Goal: Task Accomplishment & Management: Manage account settings

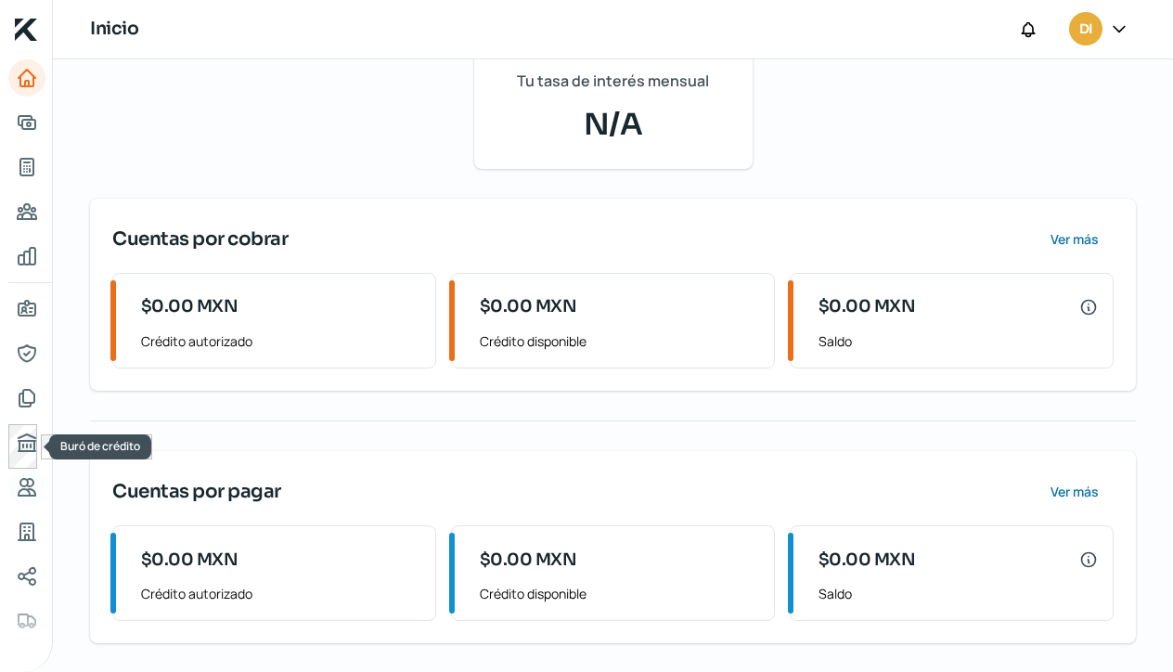
scroll to position [228, 0]
click at [28, 341] on link "Representantes" at bounding box center [26, 353] width 37 height 37
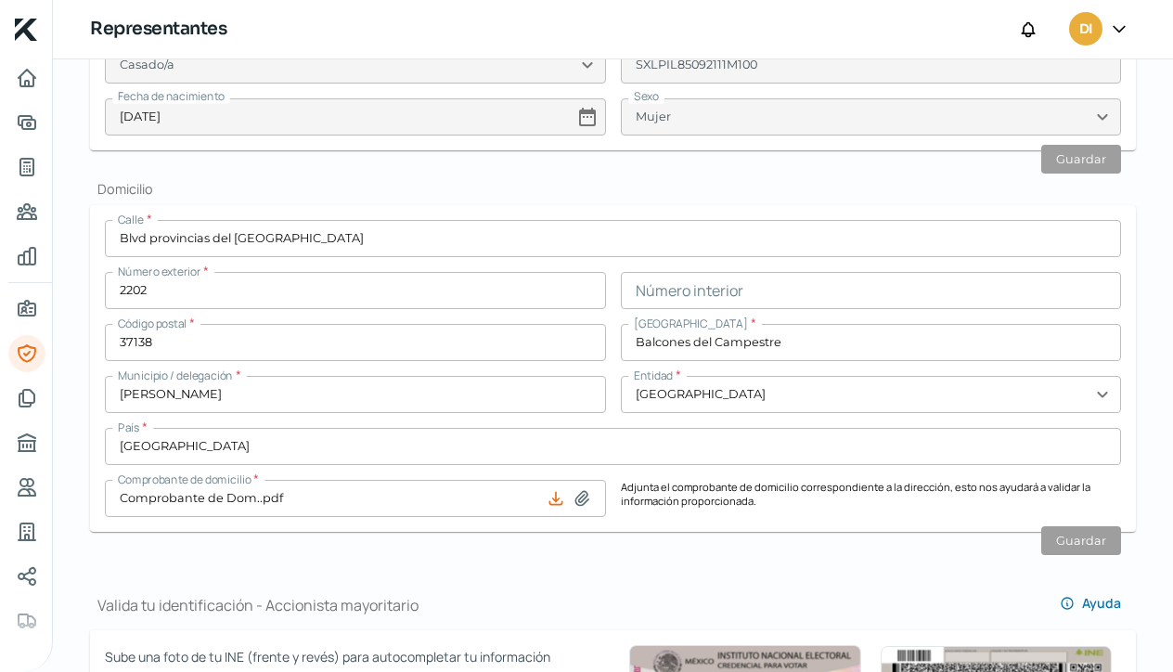
scroll to position [650, 0]
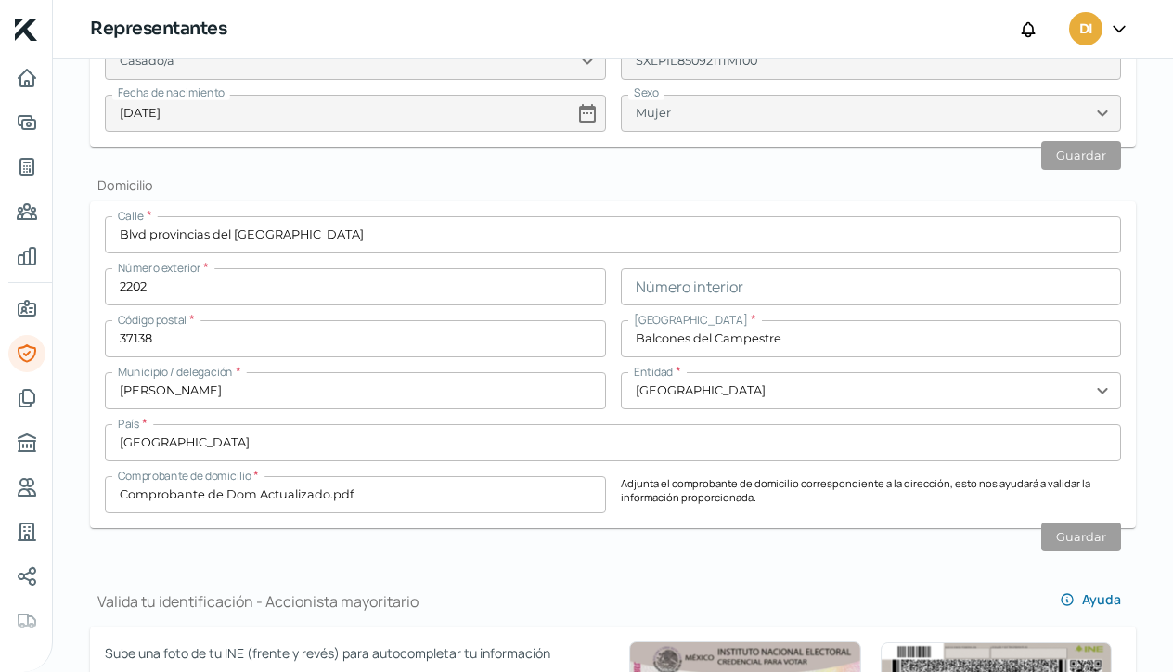
type input "Comprobante de Dom..pdf"
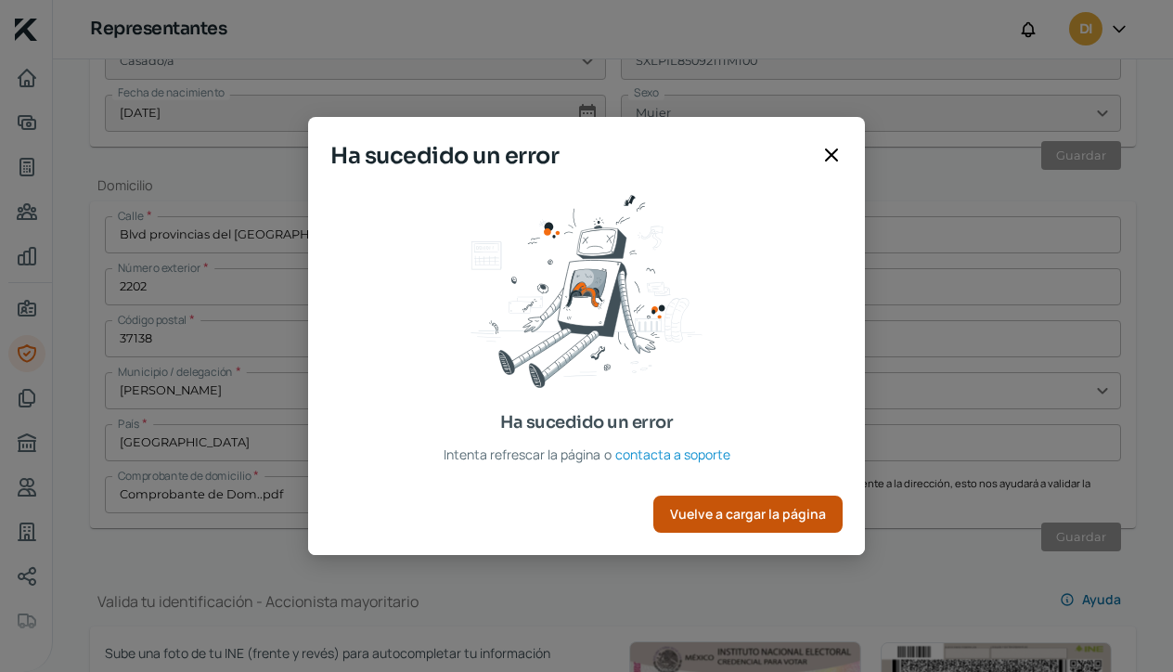
click at [727, 516] on span "Vuelve a cargar la página" at bounding box center [748, 514] width 156 height 13
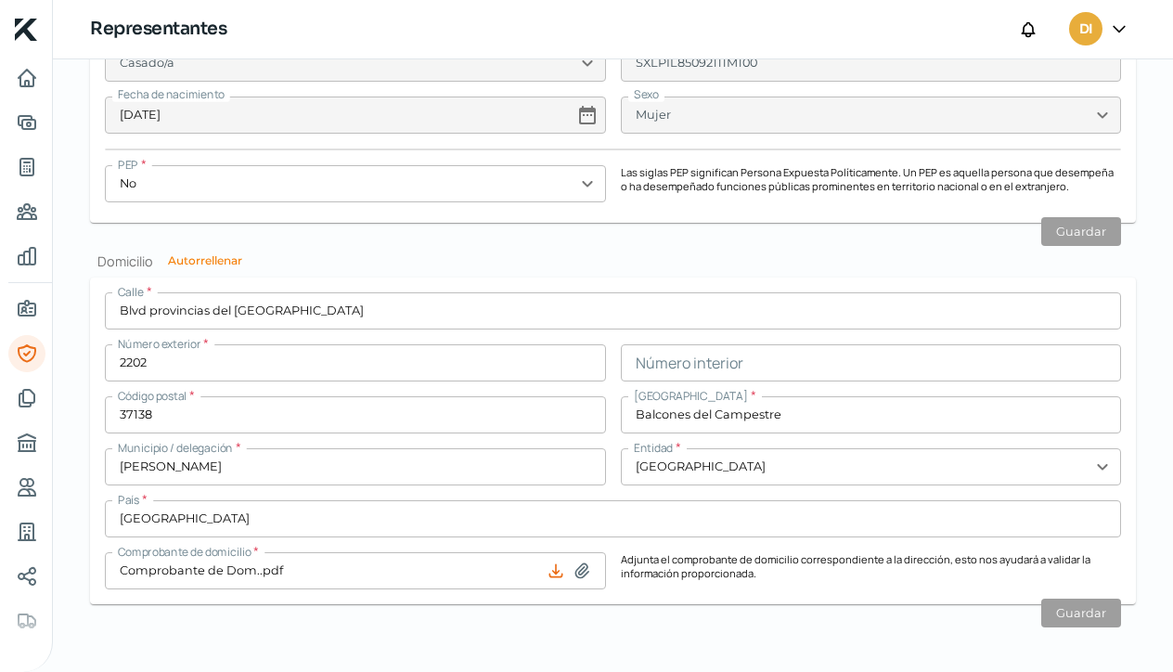
scroll to position [1693, 0]
click at [1119, 28] on icon at bounding box center [1119, 28] width 19 height 19
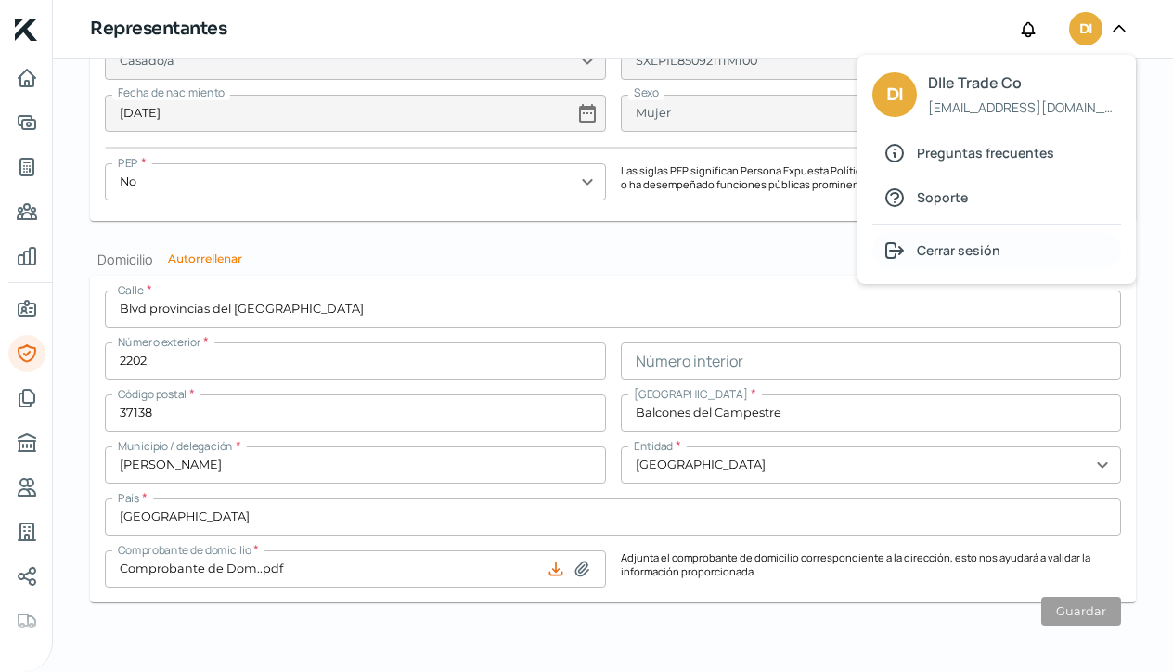
click at [956, 250] on span "Cerrar sesión" at bounding box center [959, 250] width 84 height 23
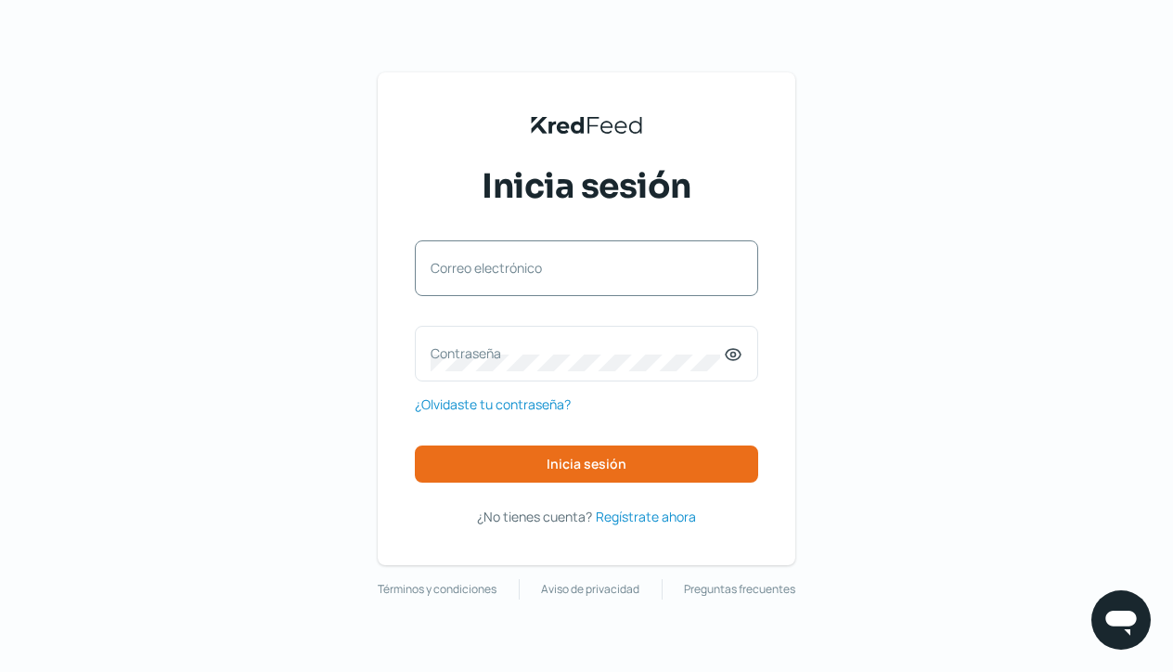
click at [467, 270] on label "Correo electrónico" at bounding box center [577, 268] width 293 height 18
click at [467, 270] on input "Correo electrónico" at bounding box center [587, 277] width 312 height 17
click at [446, 266] on label "Correo electrónico" at bounding box center [577, 268] width 293 height 18
click at [446, 269] on input "Correo electrónico" at bounding box center [587, 277] width 312 height 17
type input "[EMAIL_ADDRESS][DOMAIN_NAME]"
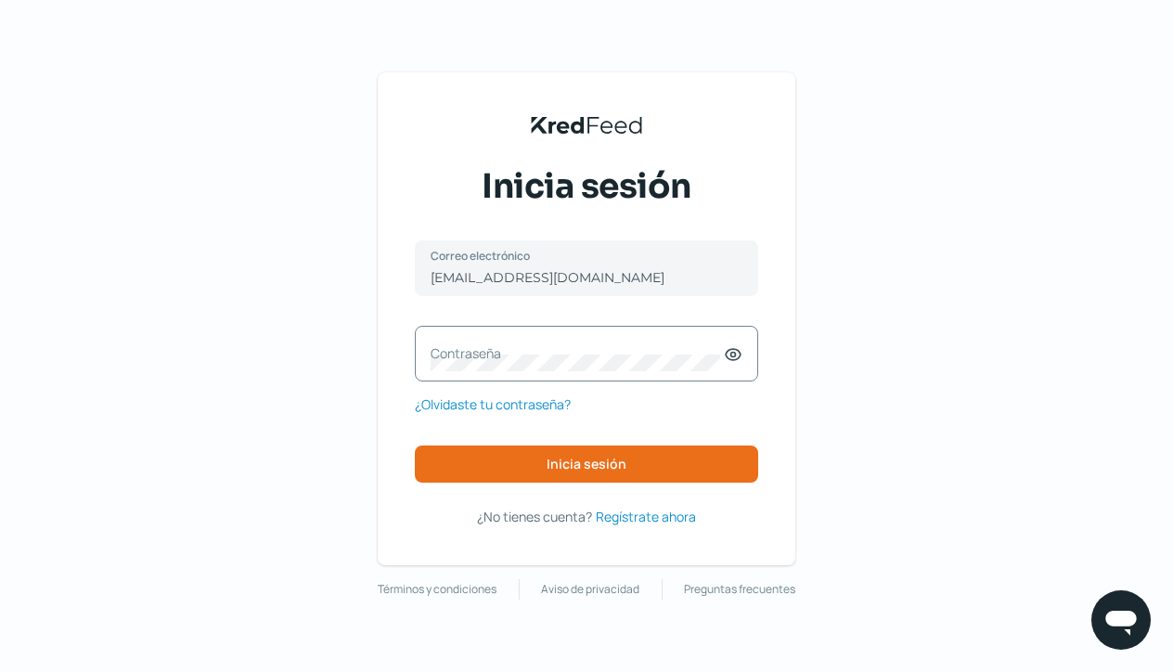
click at [735, 356] on icon at bounding box center [733, 354] width 5 height 5
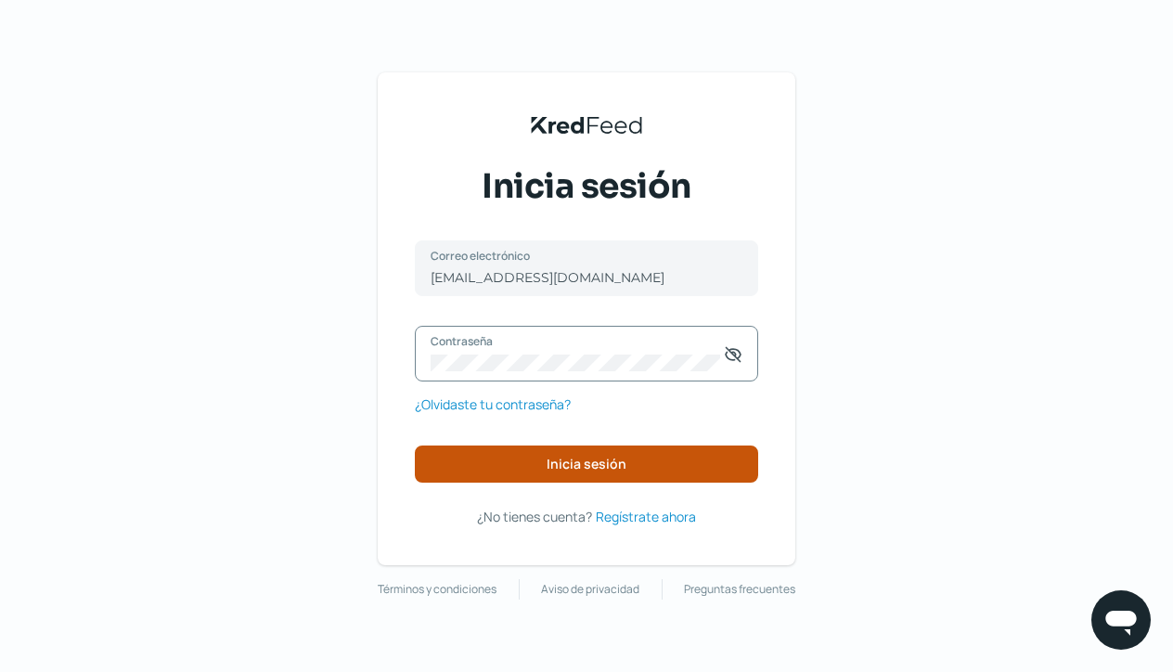
click at [533, 462] on button "Inicia sesión" at bounding box center [586, 464] width 343 height 37
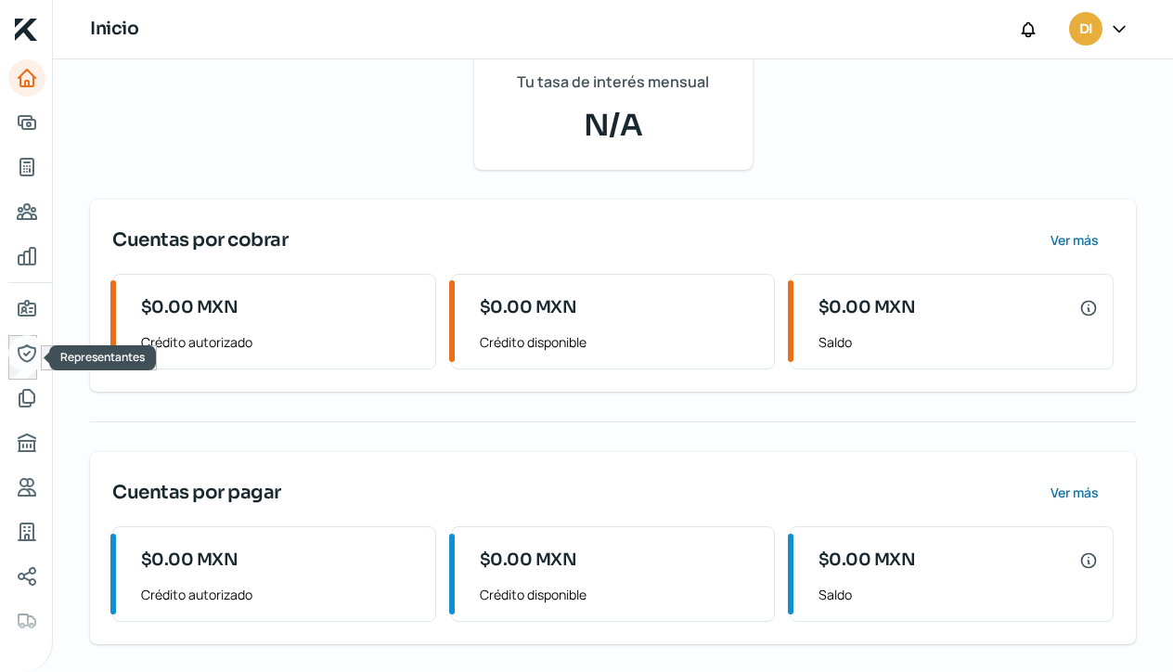
click at [28, 362] on icon "Representantes" at bounding box center [26, 353] width 17 height 17
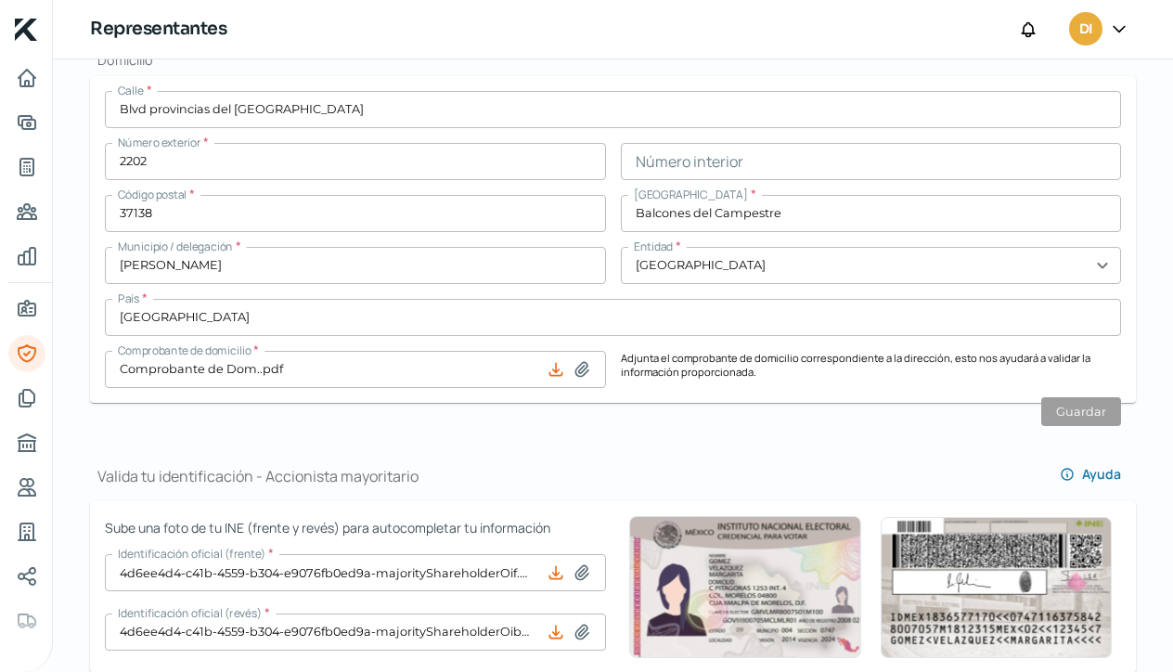
scroll to position [867, 0]
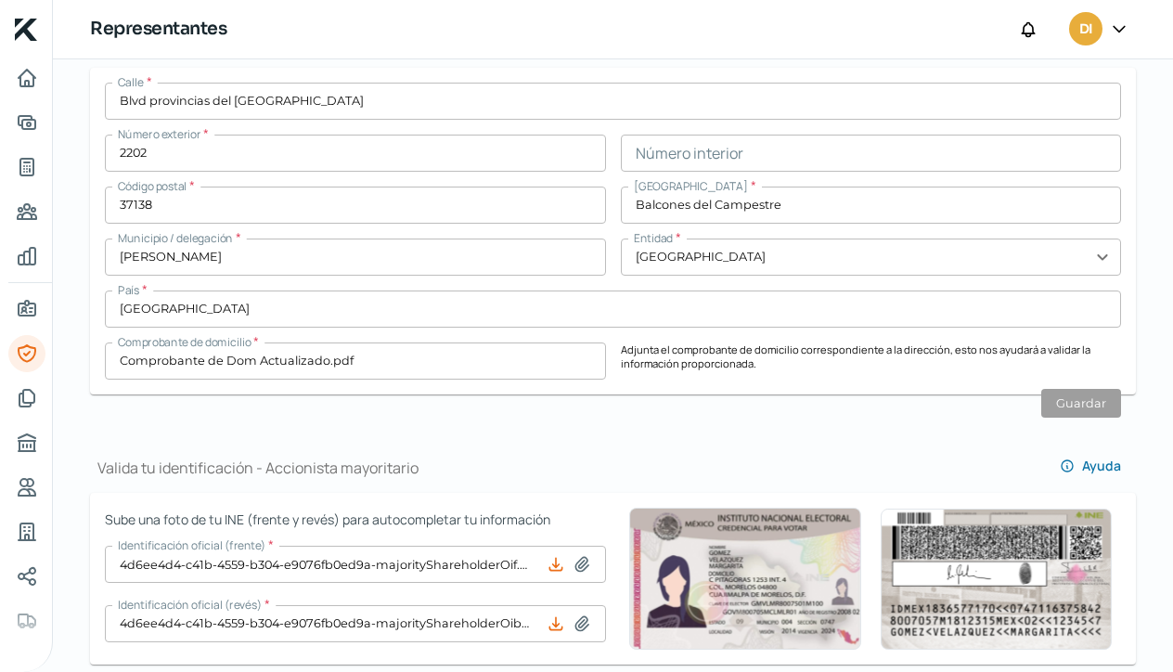
type input "Comprobante de Dom..pdf"
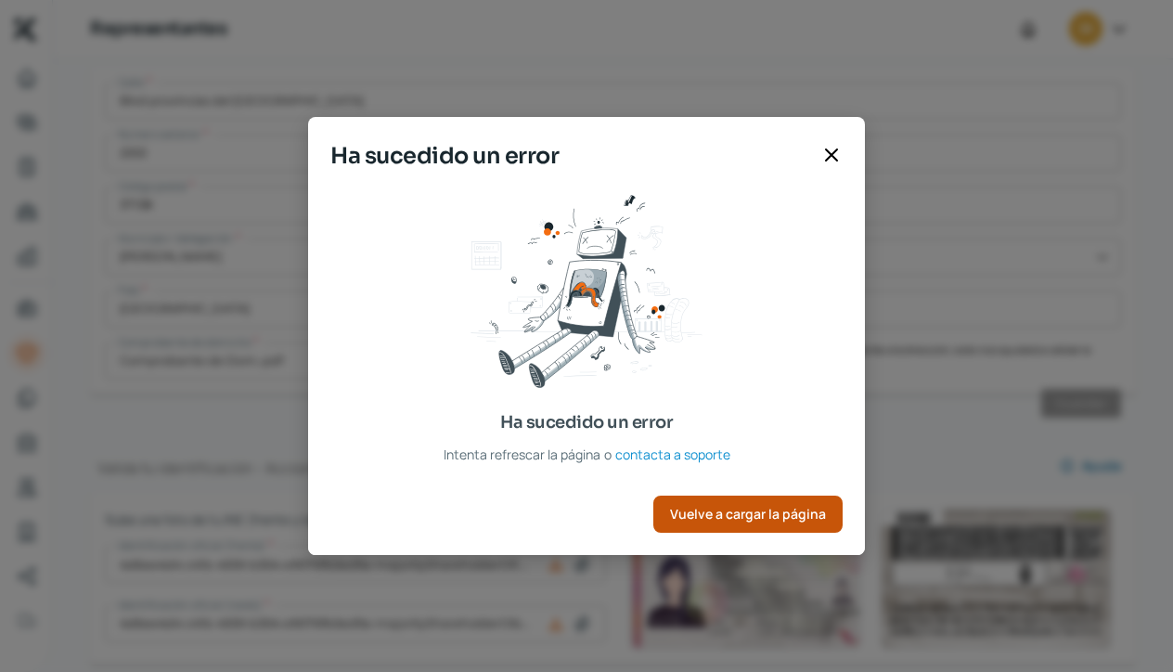
click at [817, 515] on span "Vuelve a cargar la página" at bounding box center [748, 514] width 156 height 13
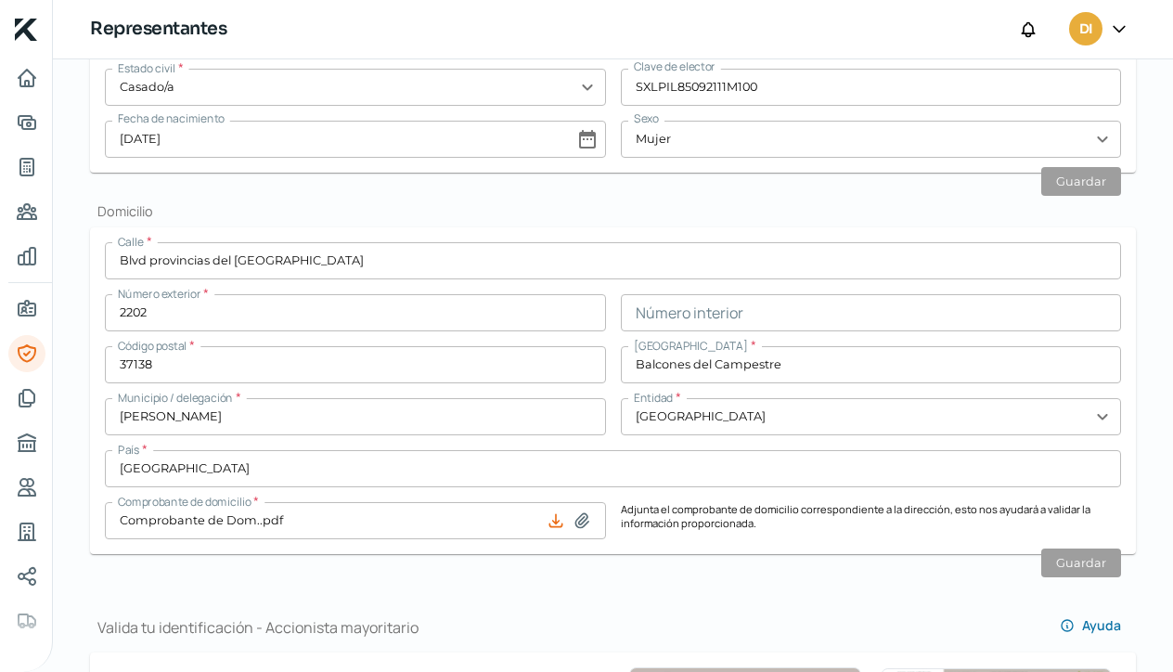
scroll to position [739, 0]
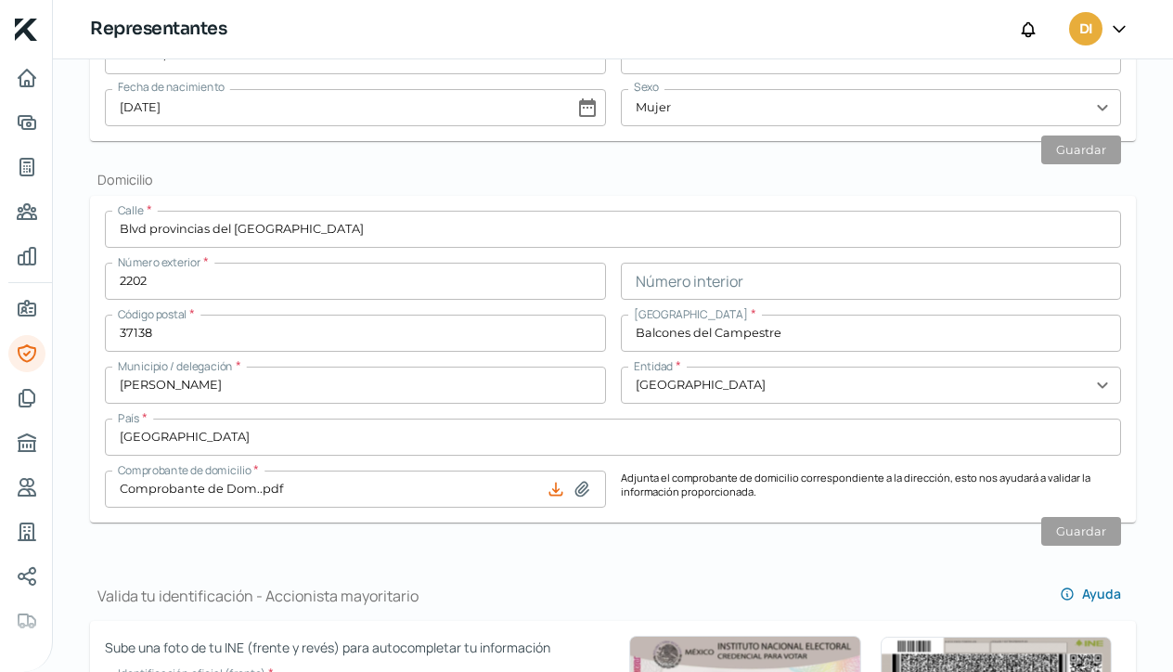
click at [583, 486] on icon at bounding box center [581, 489] width 13 height 14
type input "C:\fakepath\Comprobante de Dom Actualizado.pdf"
type input "Comprobante de Dom Actualizado.pdf"
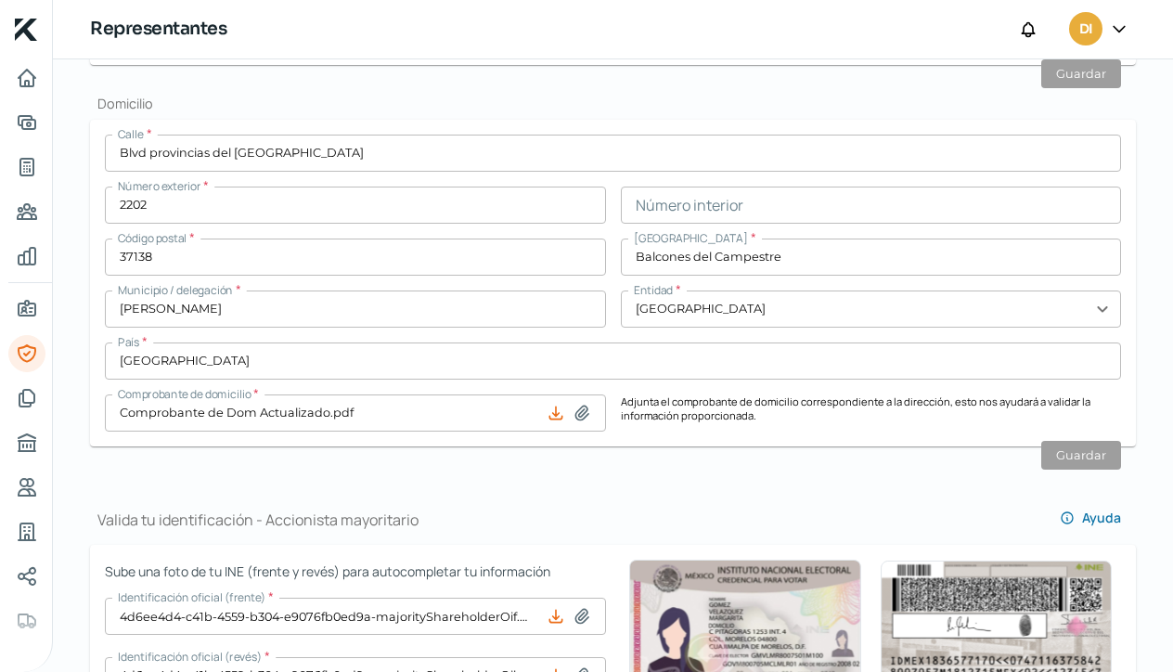
scroll to position [820, 0]
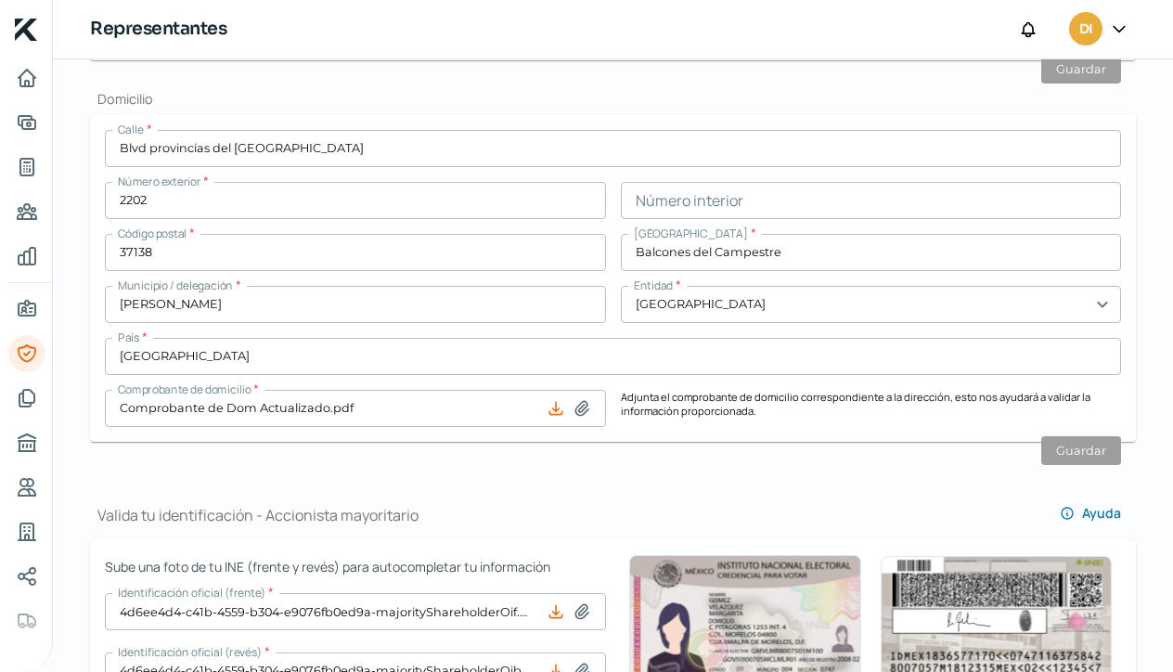
click at [1119, 26] on icon at bounding box center [1119, 28] width 19 height 19
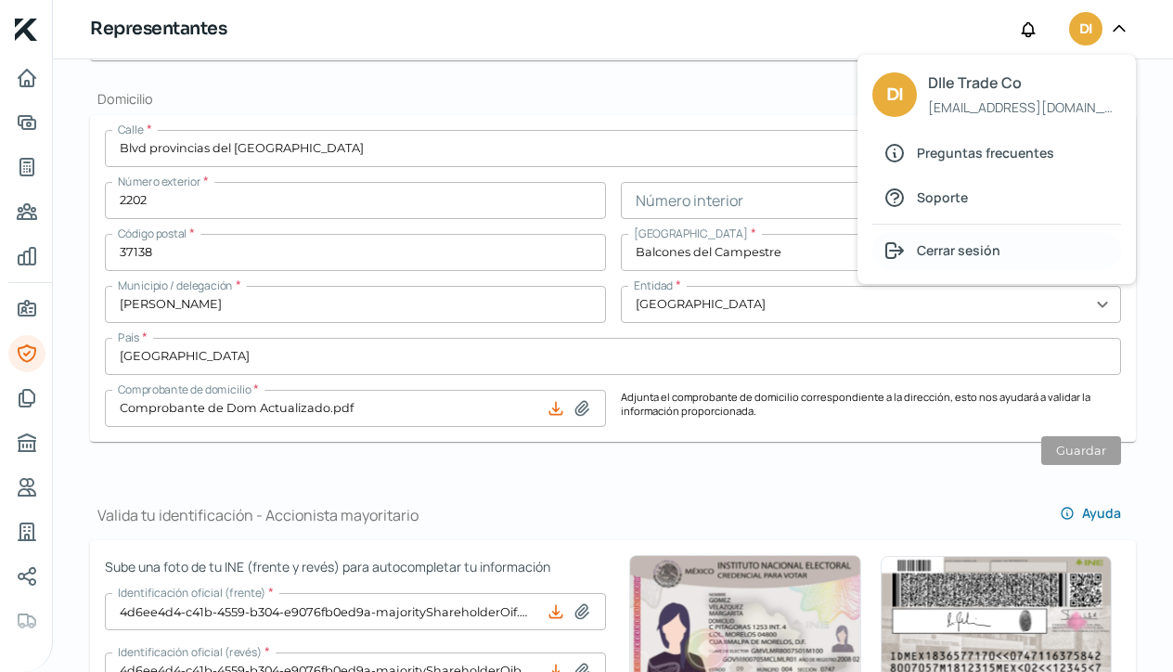
click at [934, 255] on span "Cerrar sesión" at bounding box center [959, 250] width 84 height 23
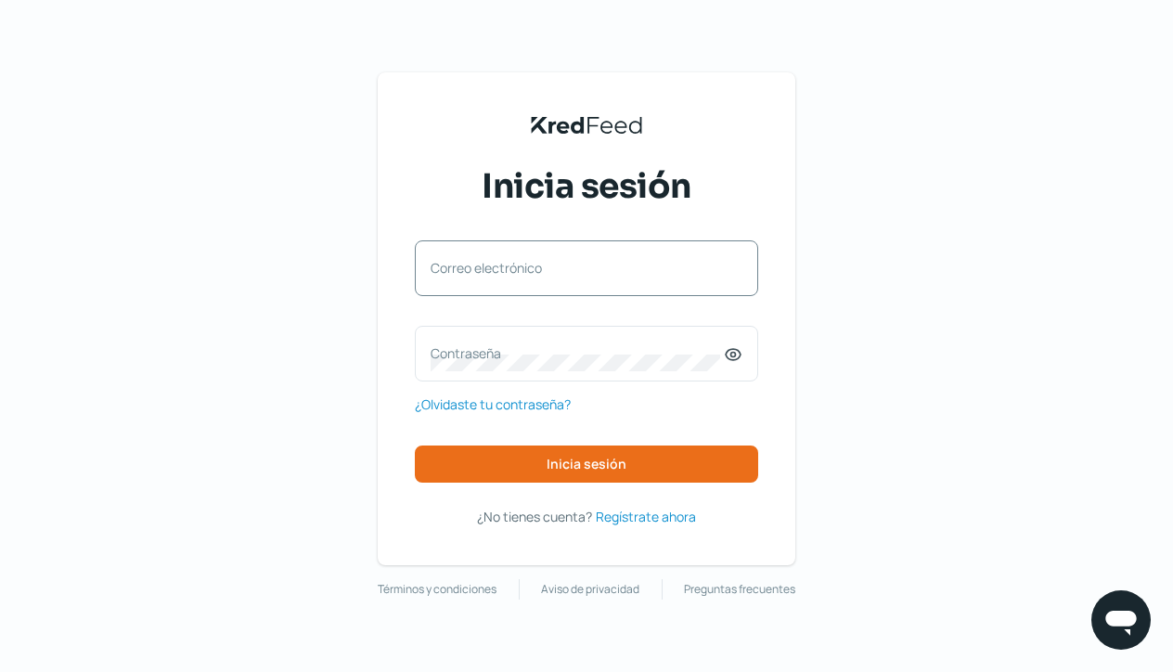
click at [498, 259] on label "Correo electrónico" at bounding box center [577, 268] width 293 height 18
click at [498, 269] on input "Correo electrónico" at bounding box center [587, 277] width 312 height 17
type input "[EMAIL_ADDRESS][DOMAIN_NAME]"
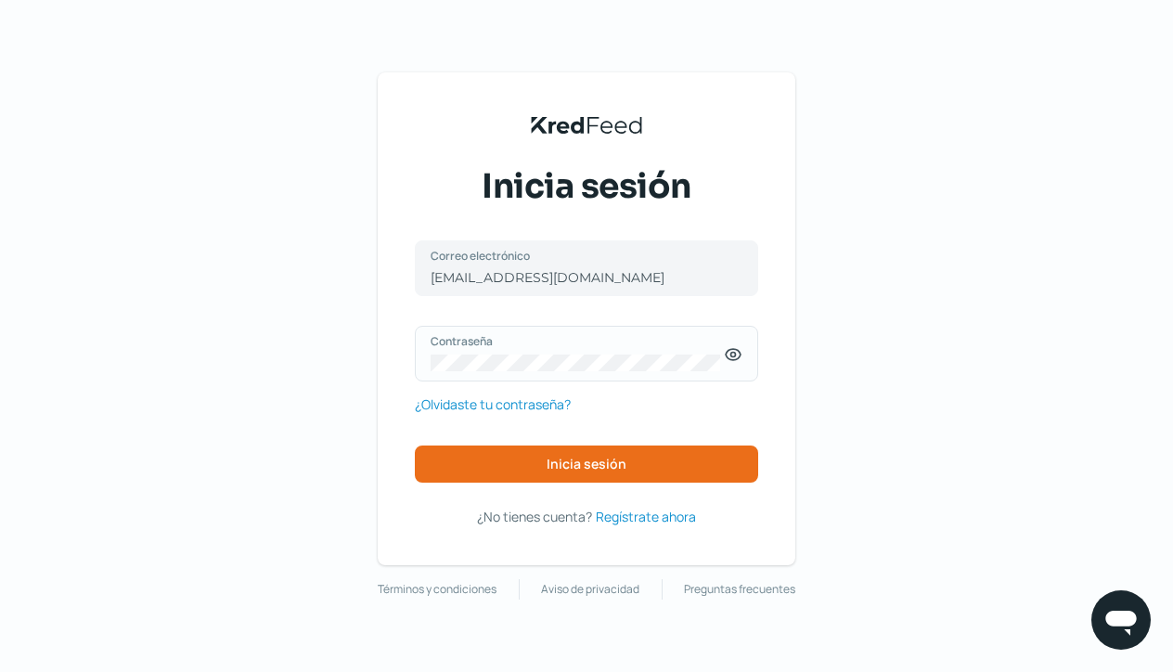
click at [736, 354] on icon at bounding box center [733, 354] width 5 height 5
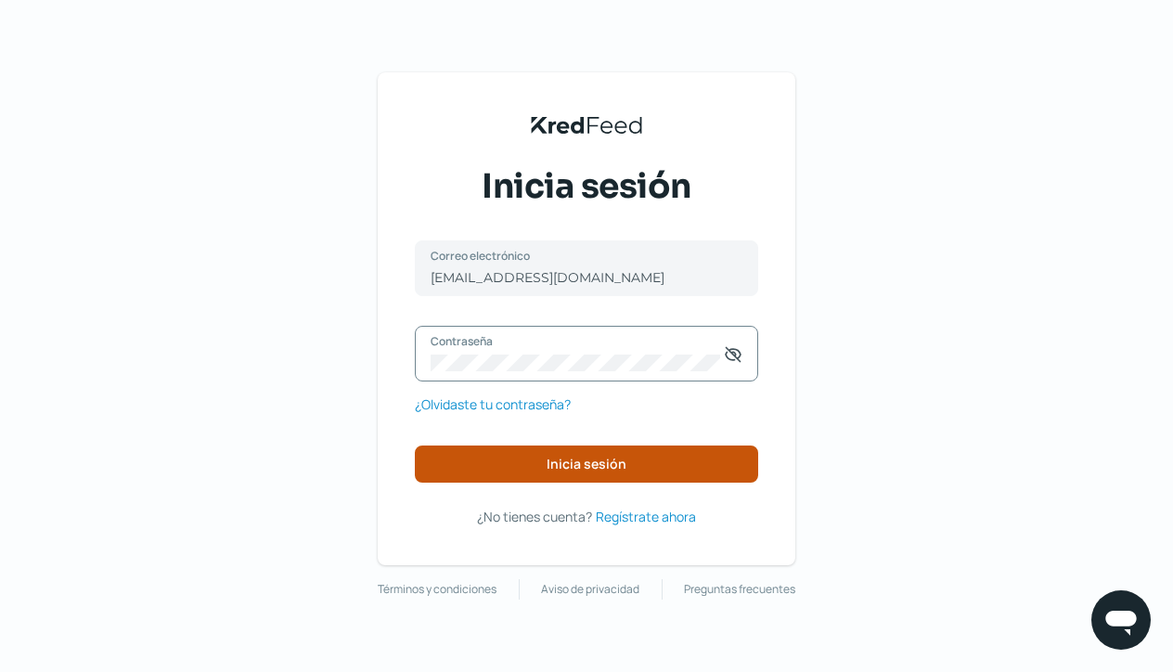
click at [567, 461] on span "Inicia sesión" at bounding box center [587, 464] width 80 height 13
